Goal: Task Accomplishment & Management: Manage account settings

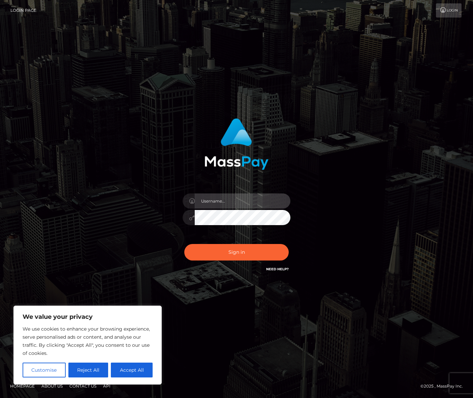
click at [227, 200] on input "text" at bounding box center [243, 200] width 96 height 15
type input "[EMAIL_ADDRESS][DOMAIN_NAME]"
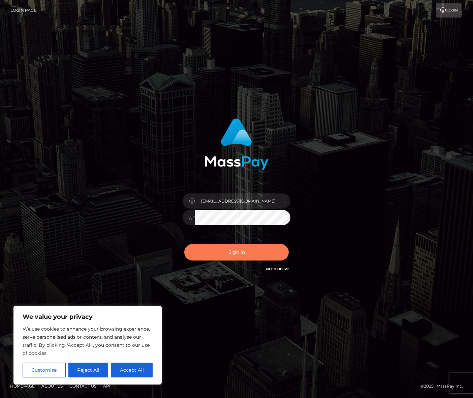
click at [241, 251] on button "Sign in" at bounding box center [236, 252] width 104 height 17
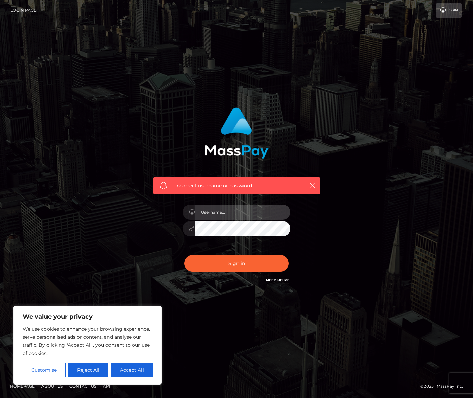
click at [206, 214] on input "text" at bounding box center [243, 212] width 96 height 15
type input "punktuallypoor@gmail.com"
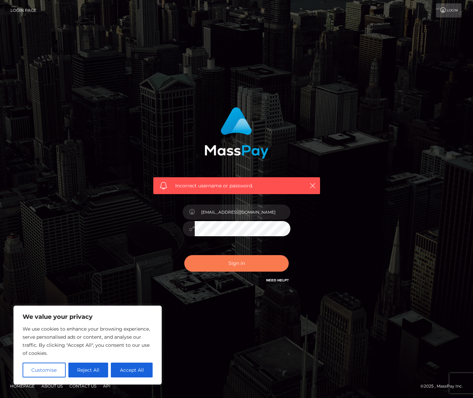
click at [229, 263] on button "Sign in" at bounding box center [236, 263] width 104 height 17
click at [271, 280] on link "Need Help?" at bounding box center [277, 280] width 23 height 4
click at [277, 280] on link "Need Help?" at bounding box center [277, 280] width 23 height 4
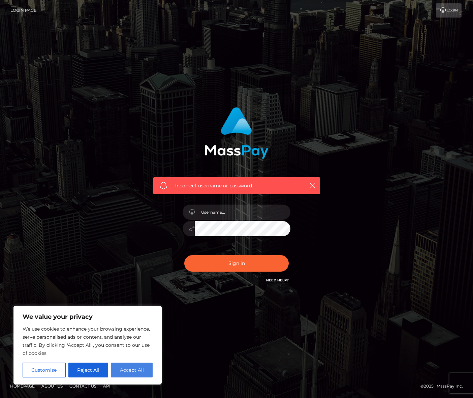
click at [120, 370] on button "Accept All" at bounding box center [132, 370] width 42 height 15
checkbox input "true"
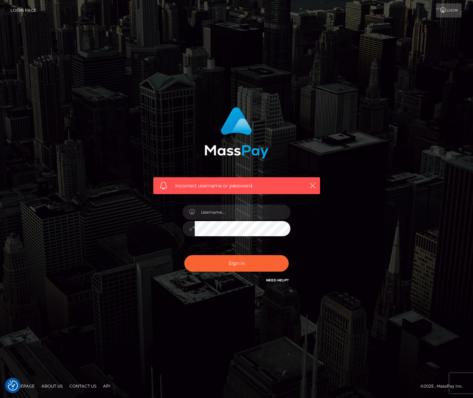
click at [271, 278] on link "Need Help?" at bounding box center [277, 280] width 23 height 4
click at [208, 214] on input "text" at bounding box center [243, 212] width 96 height 15
type input "[EMAIL_ADDRESS][DOMAIN_NAME]"
click at [279, 279] on link "Need Help?" at bounding box center [277, 280] width 23 height 4
click at [248, 264] on button "Sign in" at bounding box center [236, 263] width 104 height 17
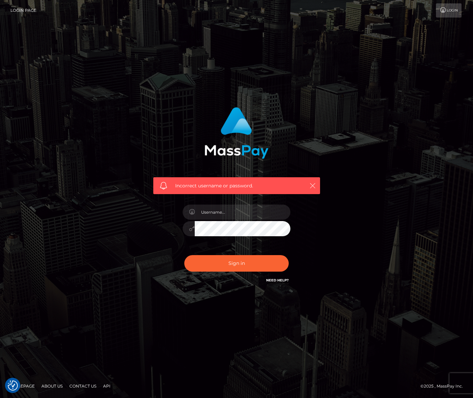
drag, startPoint x: 313, startPoint y: 185, endPoint x: 278, endPoint y: 165, distance: 40.3
click at [313, 185] on icon "button" at bounding box center [312, 185] width 7 height 7
click at [246, 152] on img at bounding box center [237, 133] width 64 height 52
drag, startPoint x: 186, startPoint y: 115, endPoint x: 185, endPoint y: 111, distance: 3.7
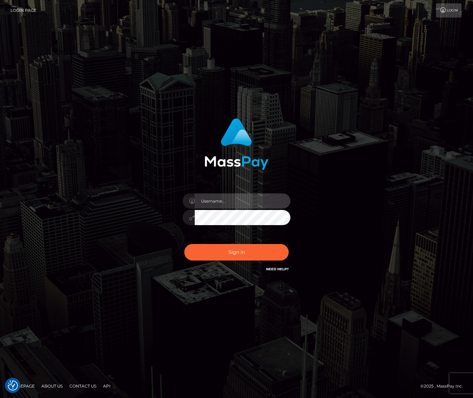
click at [218, 203] on input "text" at bounding box center [243, 200] width 96 height 15
type input "punktuallypoor@gmail.com"
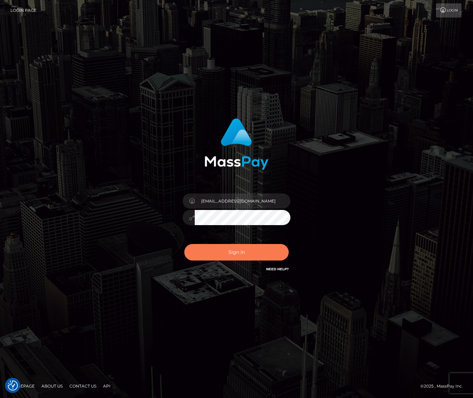
click at [232, 251] on button "Sign in" at bounding box center [236, 252] width 104 height 17
